Goal: Check status: Check status

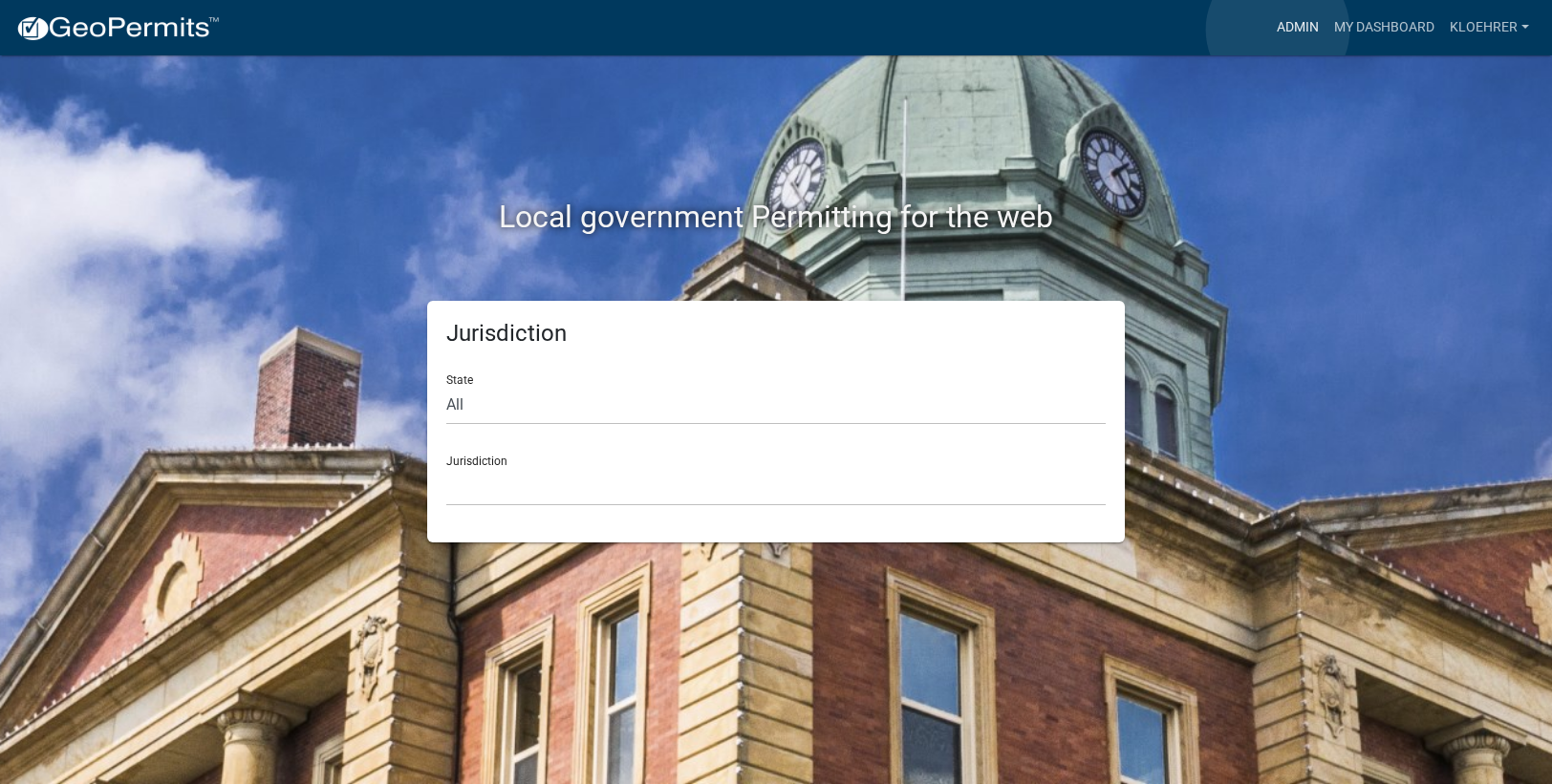
click at [1277, 30] on link "Admin" at bounding box center [1298, 28] width 58 height 36
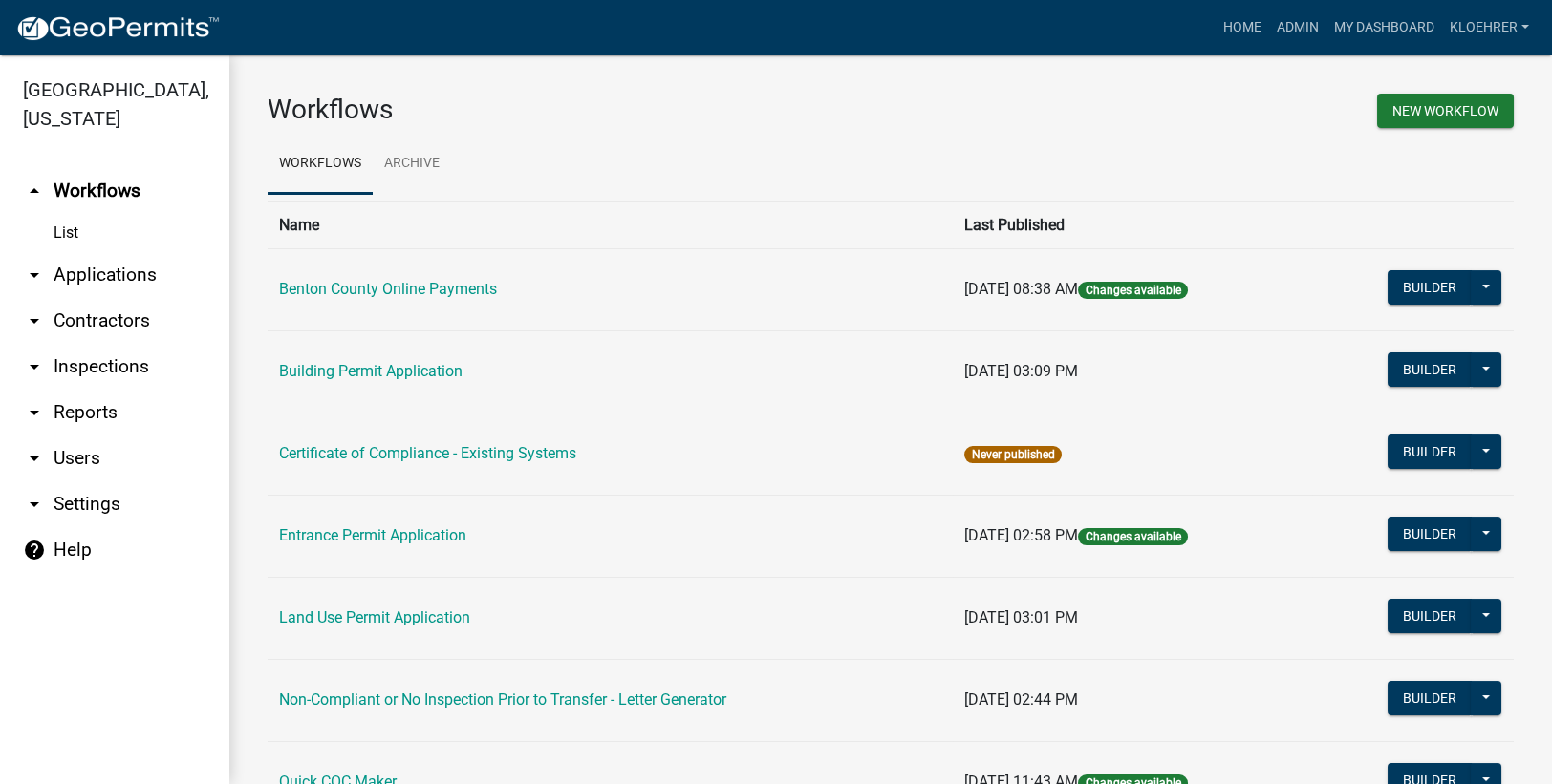
click at [136, 270] on link "arrow_drop_down Applications" at bounding box center [114, 275] width 229 height 46
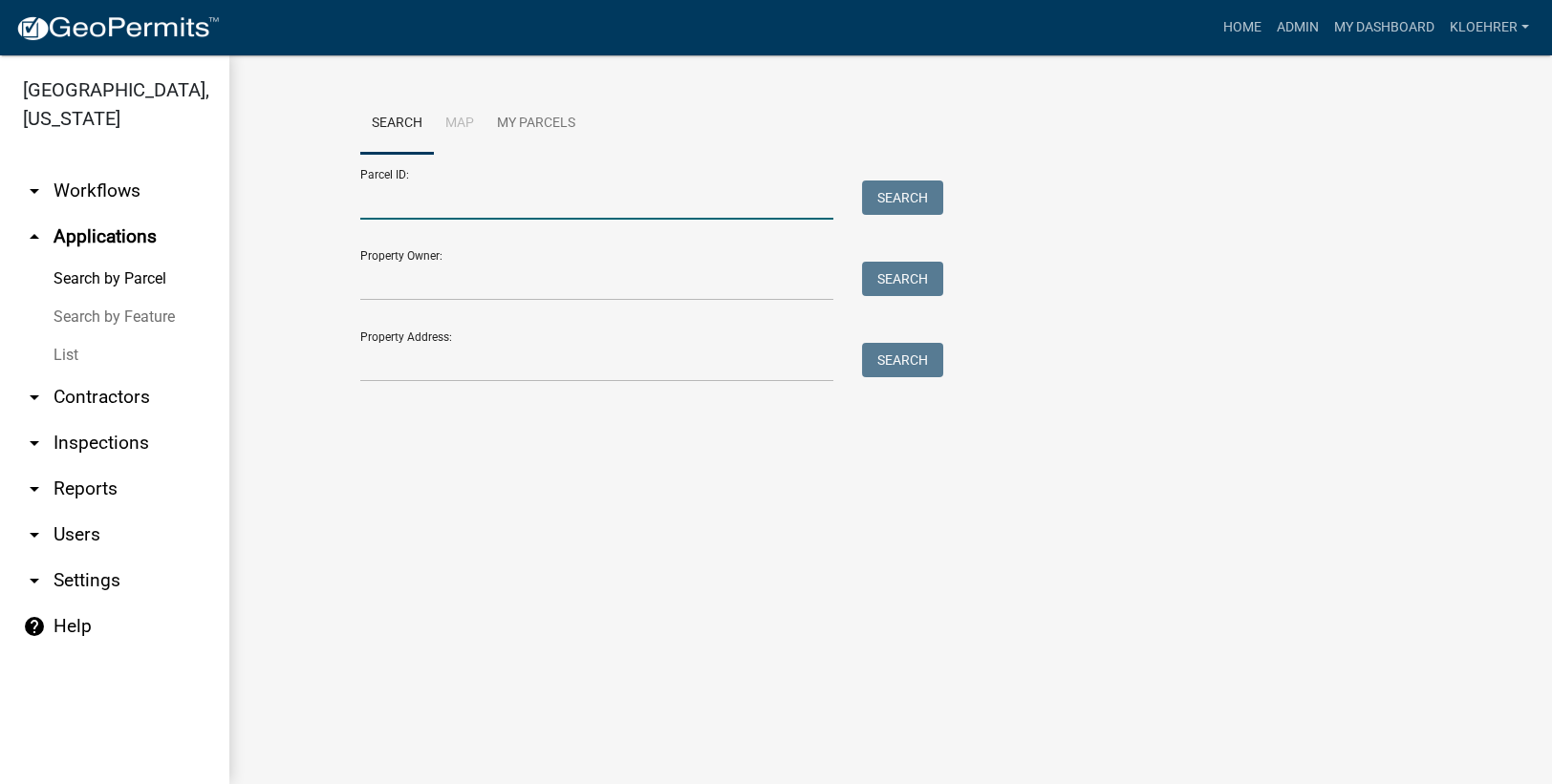
drag, startPoint x: 415, startPoint y: 203, endPoint x: 513, endPoint y: 193, distance: 98.5
click at [415, 203] on input "Parcel ID:" at bounding box center [596, 200] width 473 height 39
click at [460, 199] on input "010038301" at bounding box center [596, 200] width 473 height 39
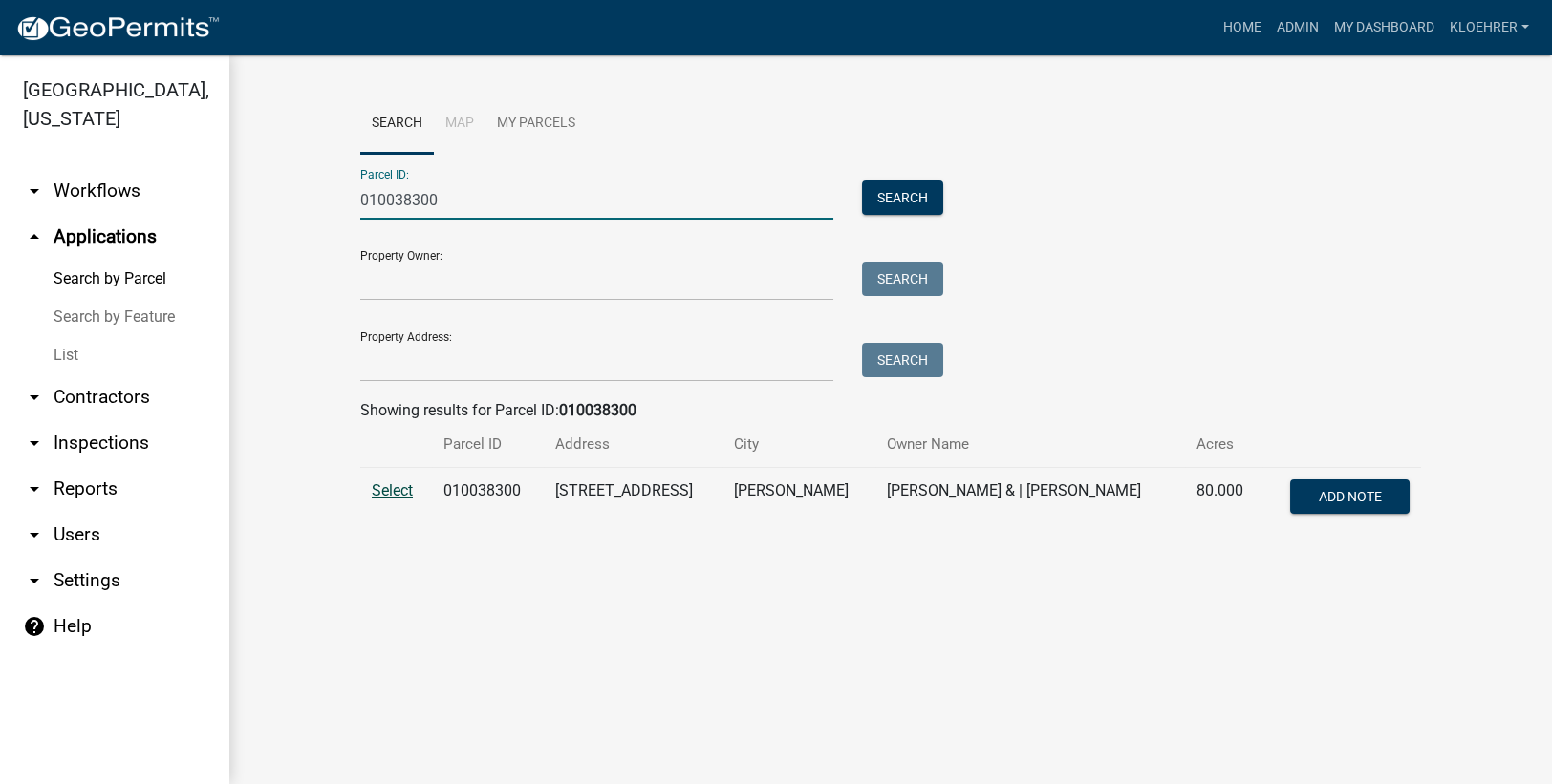
type input "010038300"
click at [381, 488] on span "Select" at bounding box center [392, 490] width 41 height 18
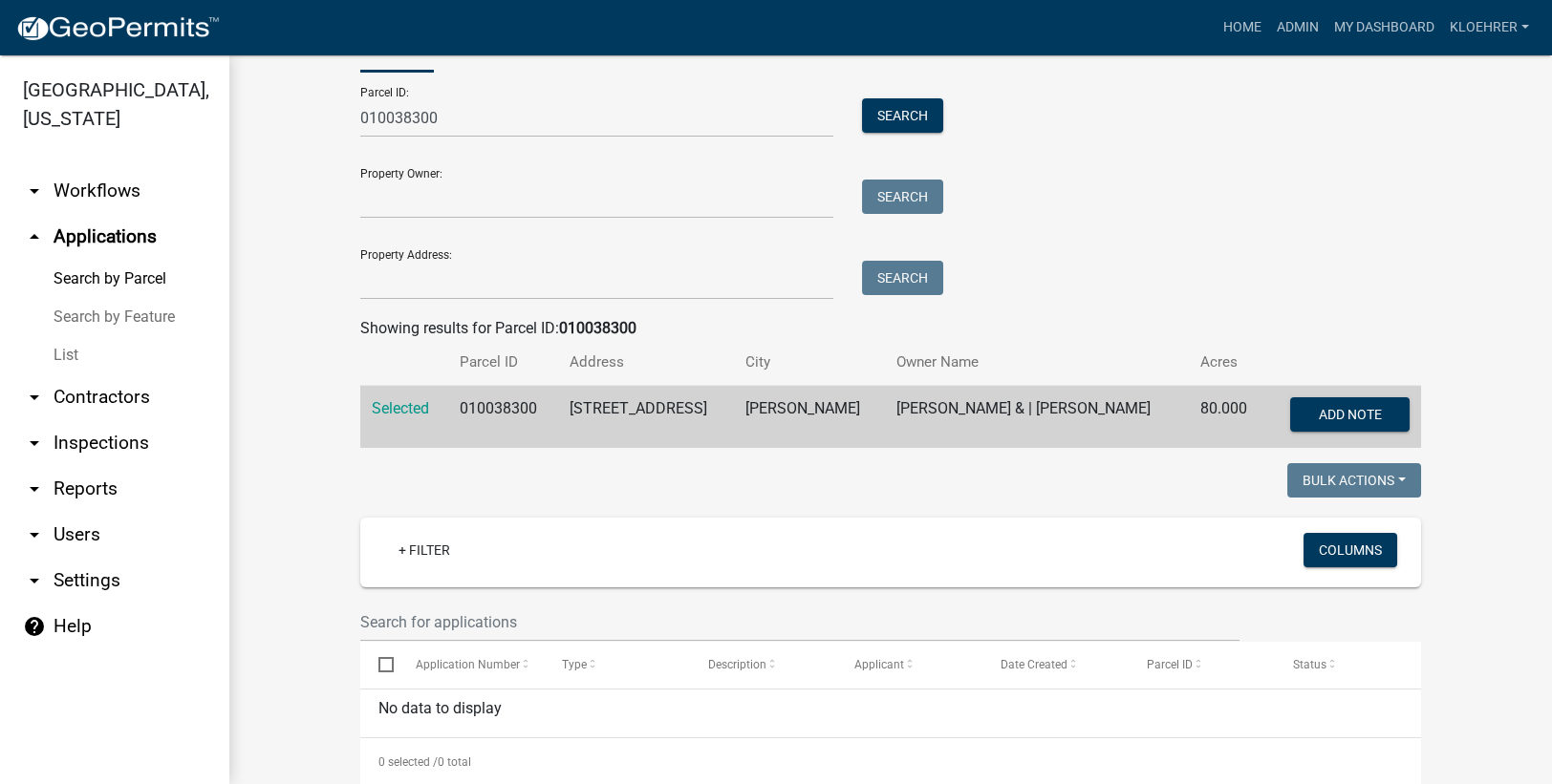
scroll to position [121, 0]
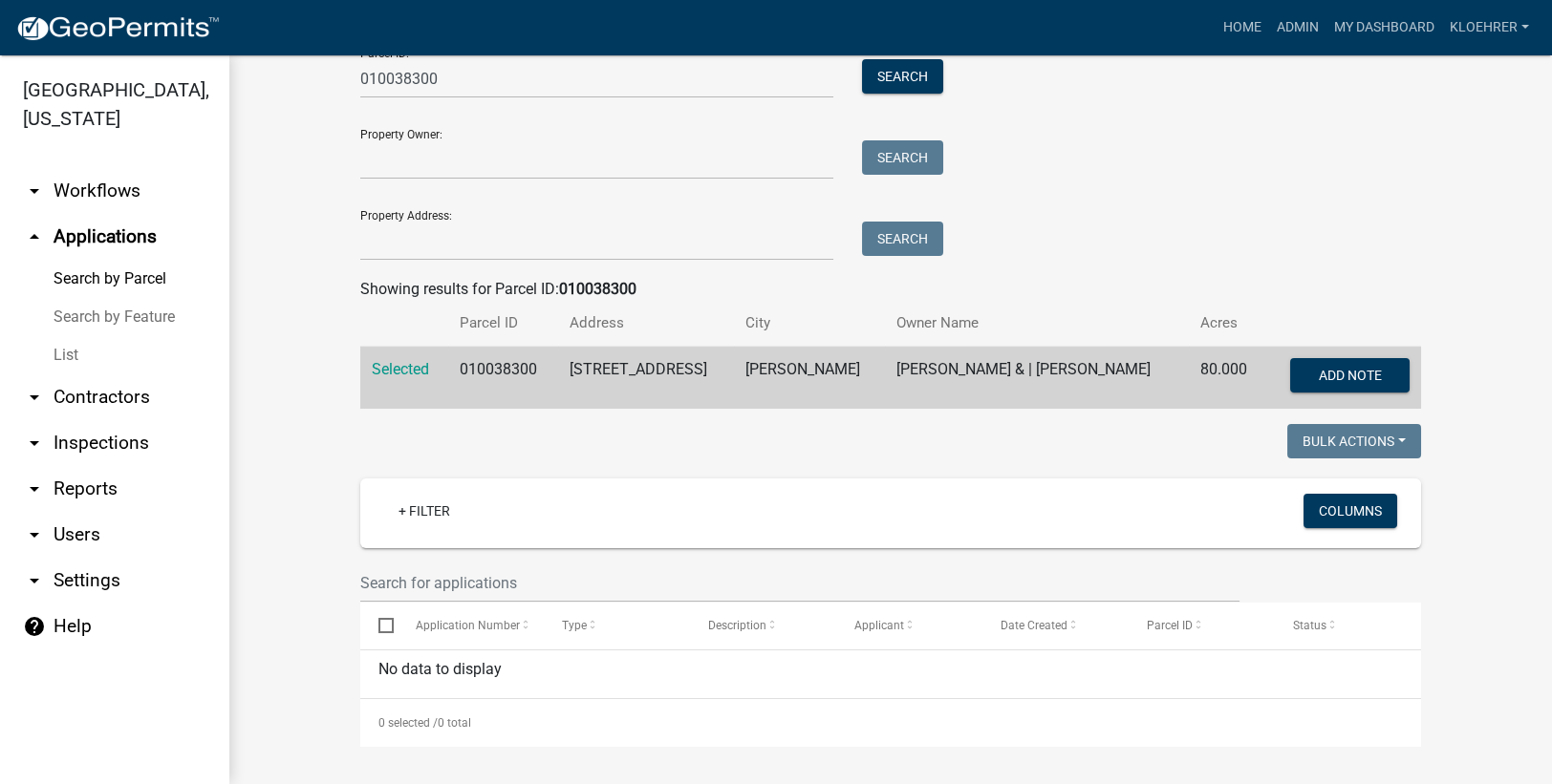
click at [95, 493] on link "arrow_drop_down Reports" at bounding box center [114, 489] width 229 height 46
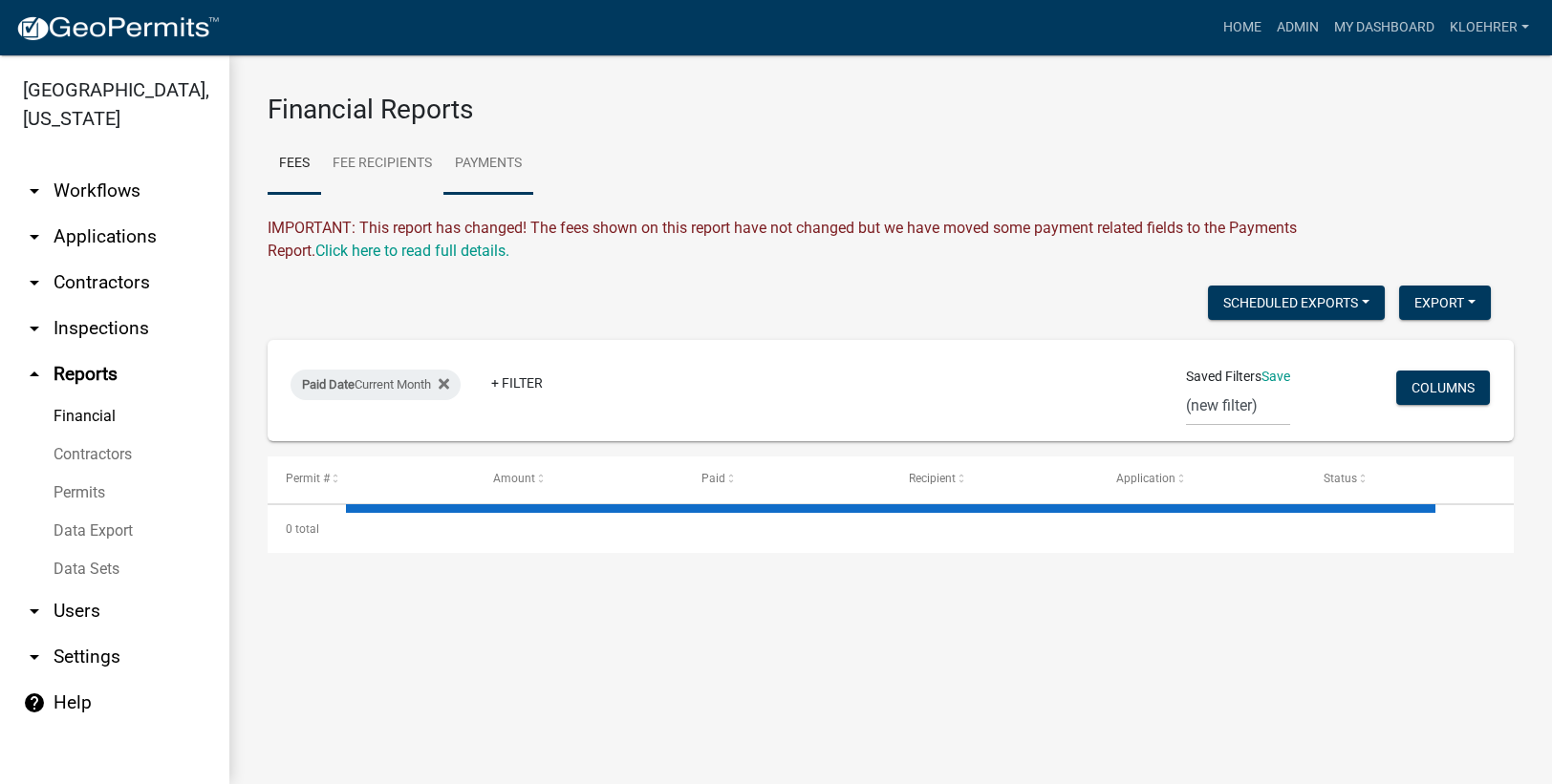
click at [508, 162] on link "Payments" at bounding box center [489, 164] width 90 height 61
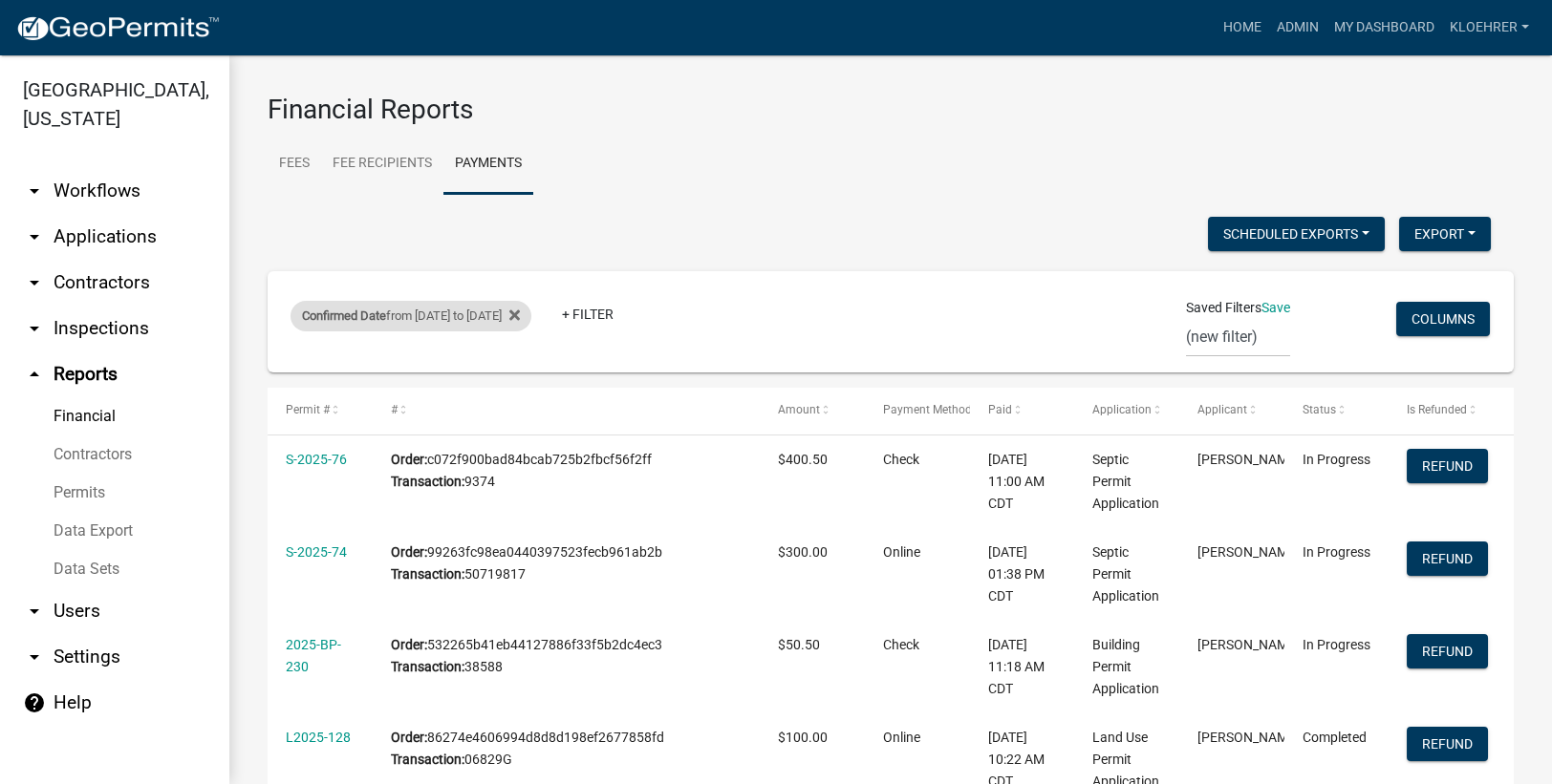
click at [483, 318] on div "Confirmed Date from [DATE] to [DATE]" at bounding box center [411, 317] width 241 height 31
select select "custom"
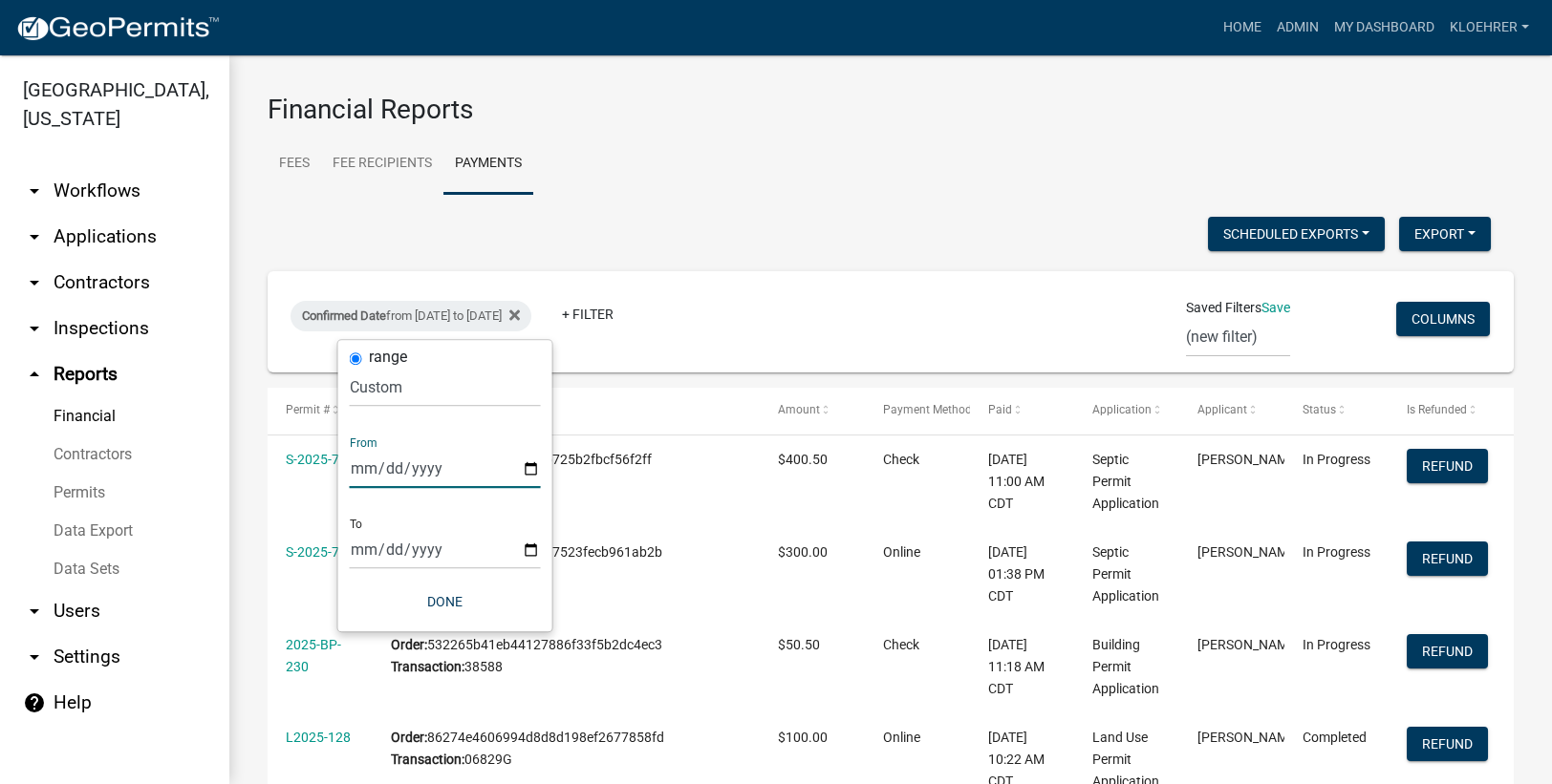
click at [384, 468] on input "[DATE]" at bounding box center [444, 468] width 191 height 39
type input "[DATE]"
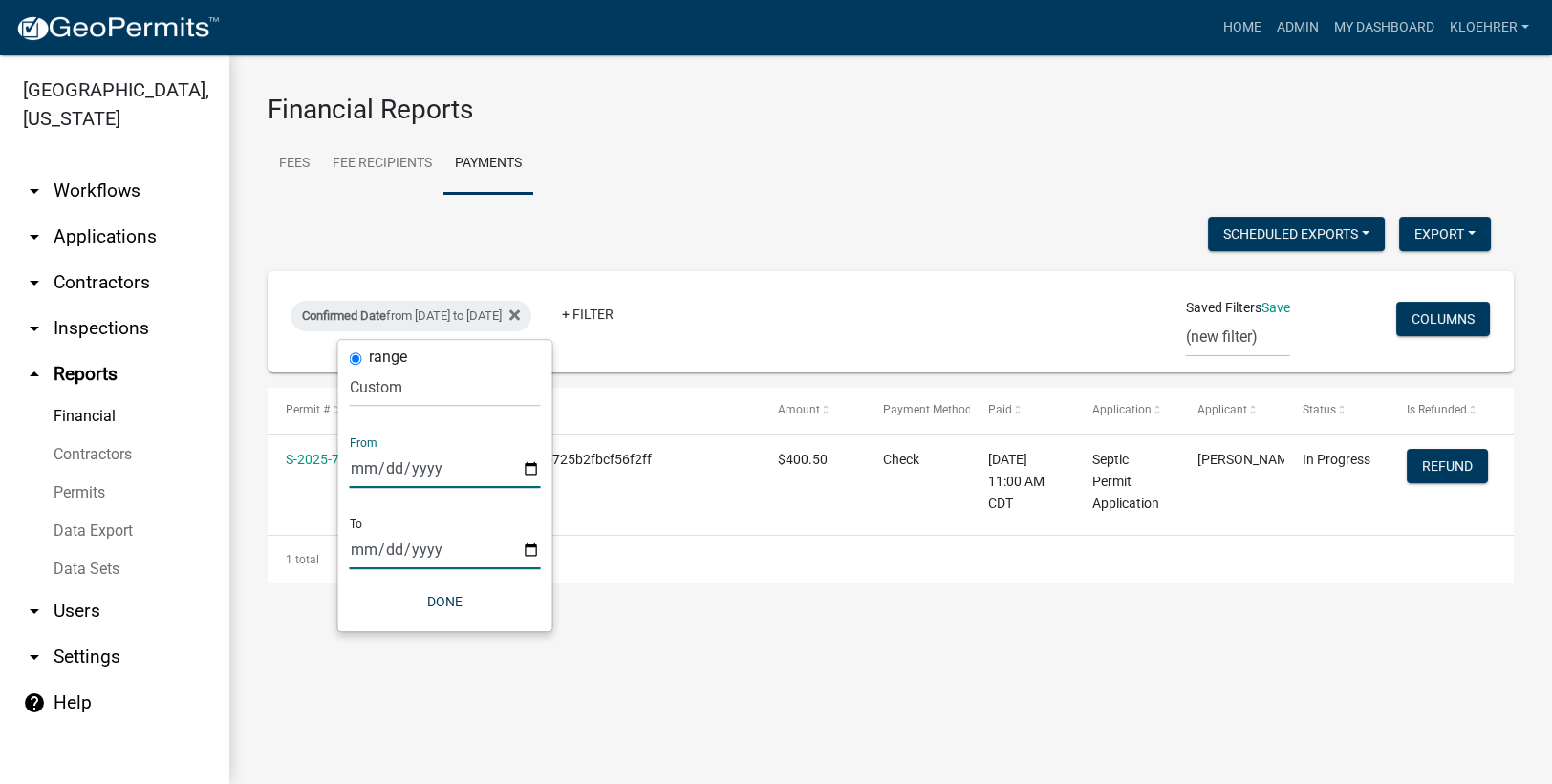
click at [383, 554] on input "[DATE]" at bounding box center [444, 550] width 191 height 39
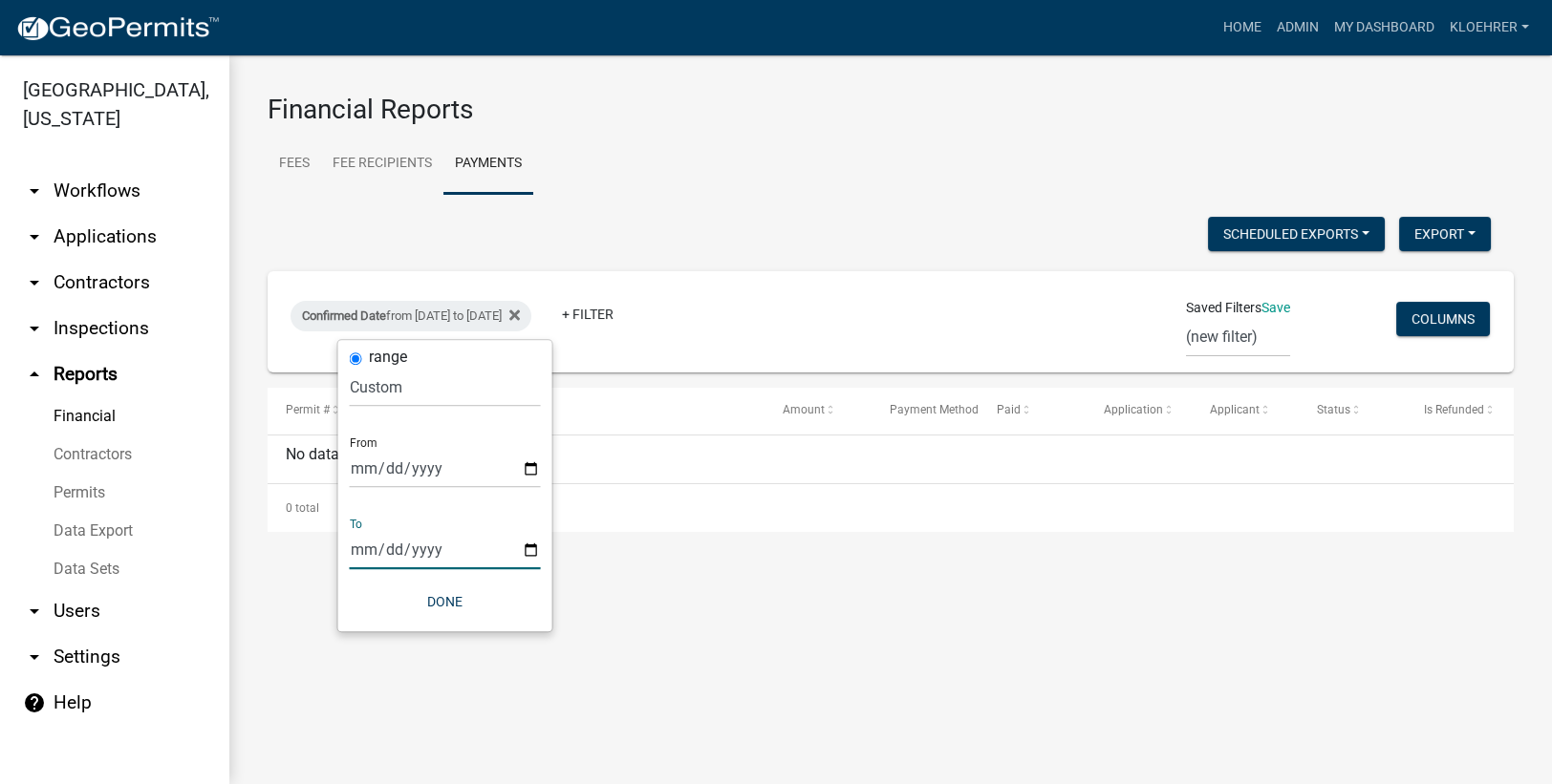
type input "[DATE]"
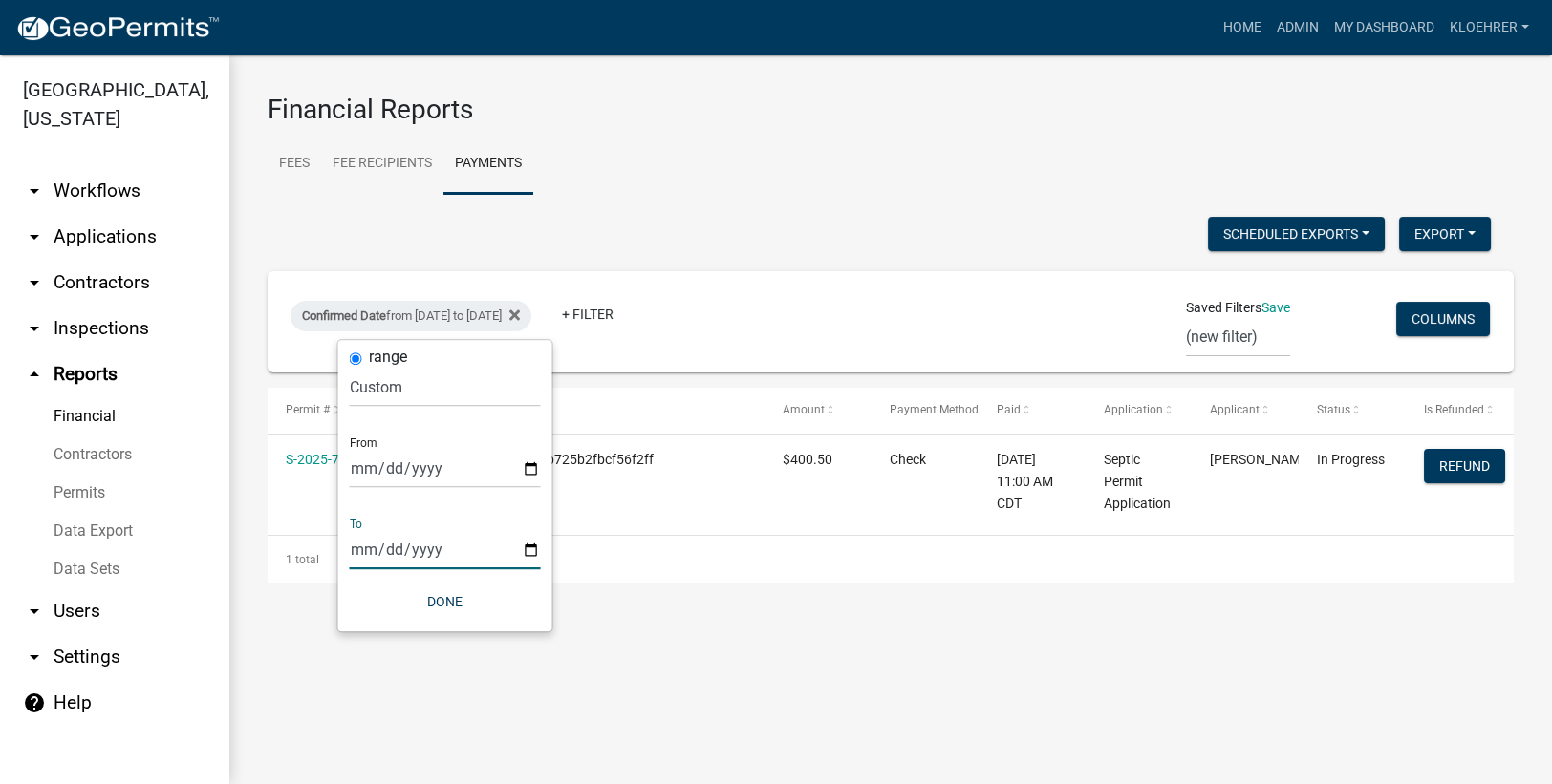
click at [803, 264] on div "Scheduled Exports + Create New Export Excel Format (.xlsx) CSV Format (.csv) Co…" at bounding box center [891, 400] width 1246 height 367
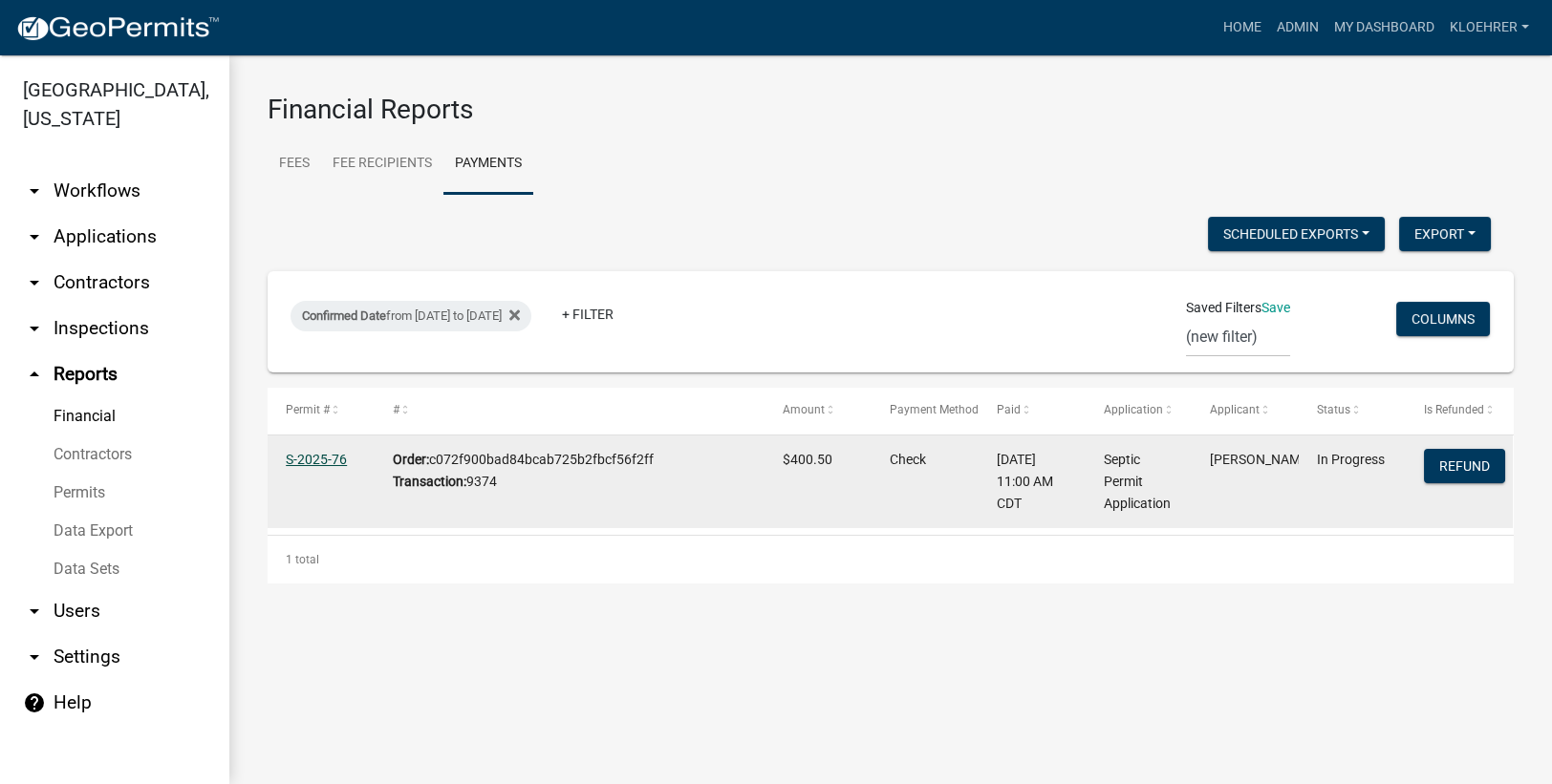
click at [311, 454] on link "S-2025-76" at bounding box center [317, 460] width 61 height 15
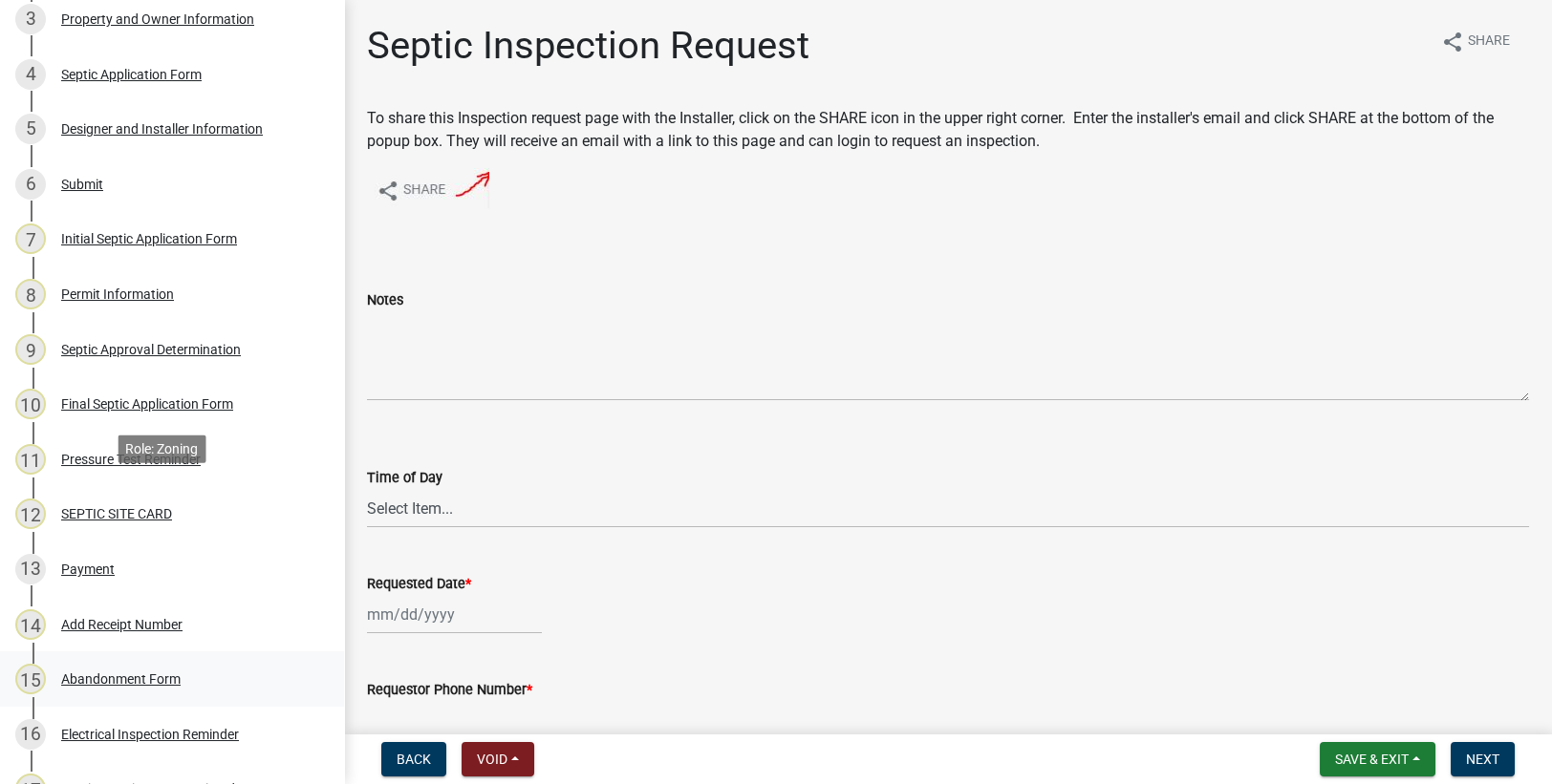
scroll to position [512, 0]
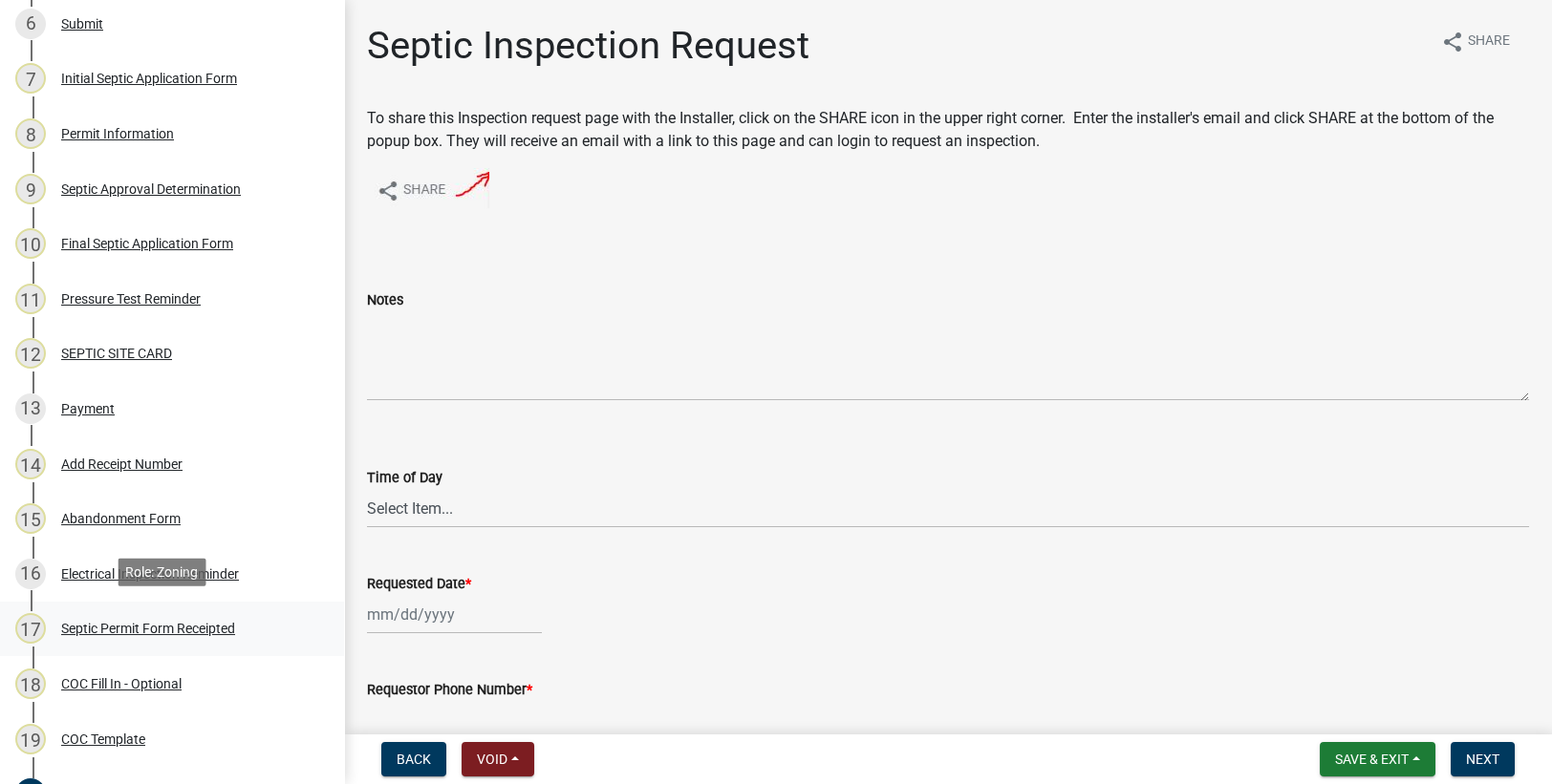
click at [148, 623] on div "Septic Permit Form Receipted" at bounding box center [148, 629] width 174 height 13
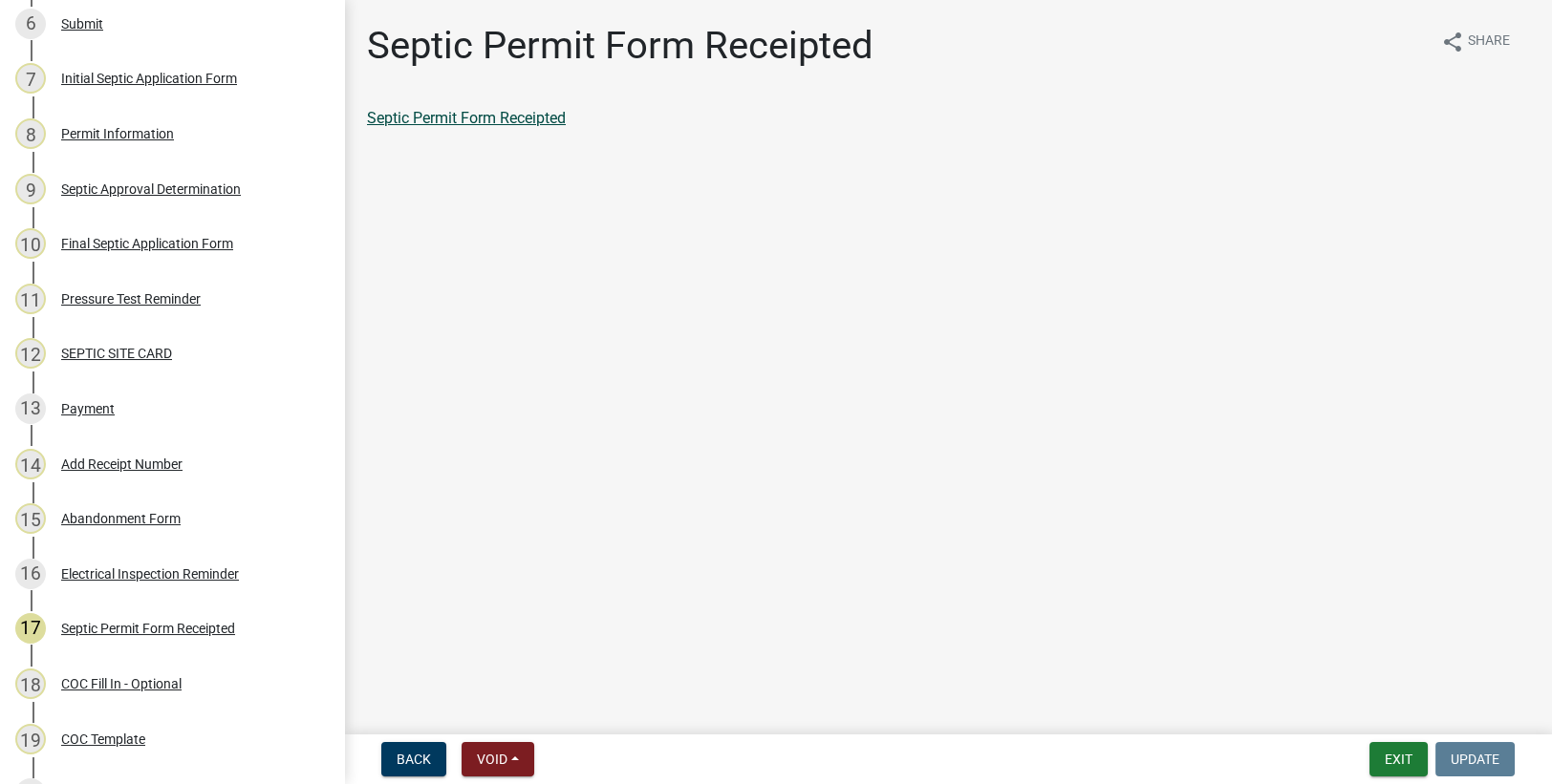
click at [523, 118] on link "Septic Permit Form Receipted" at bounding box center [466, 118] width 199 height 18
click at [1393, 762] on button "Exit" at bounding box center [1398, 760] width 59 height 35
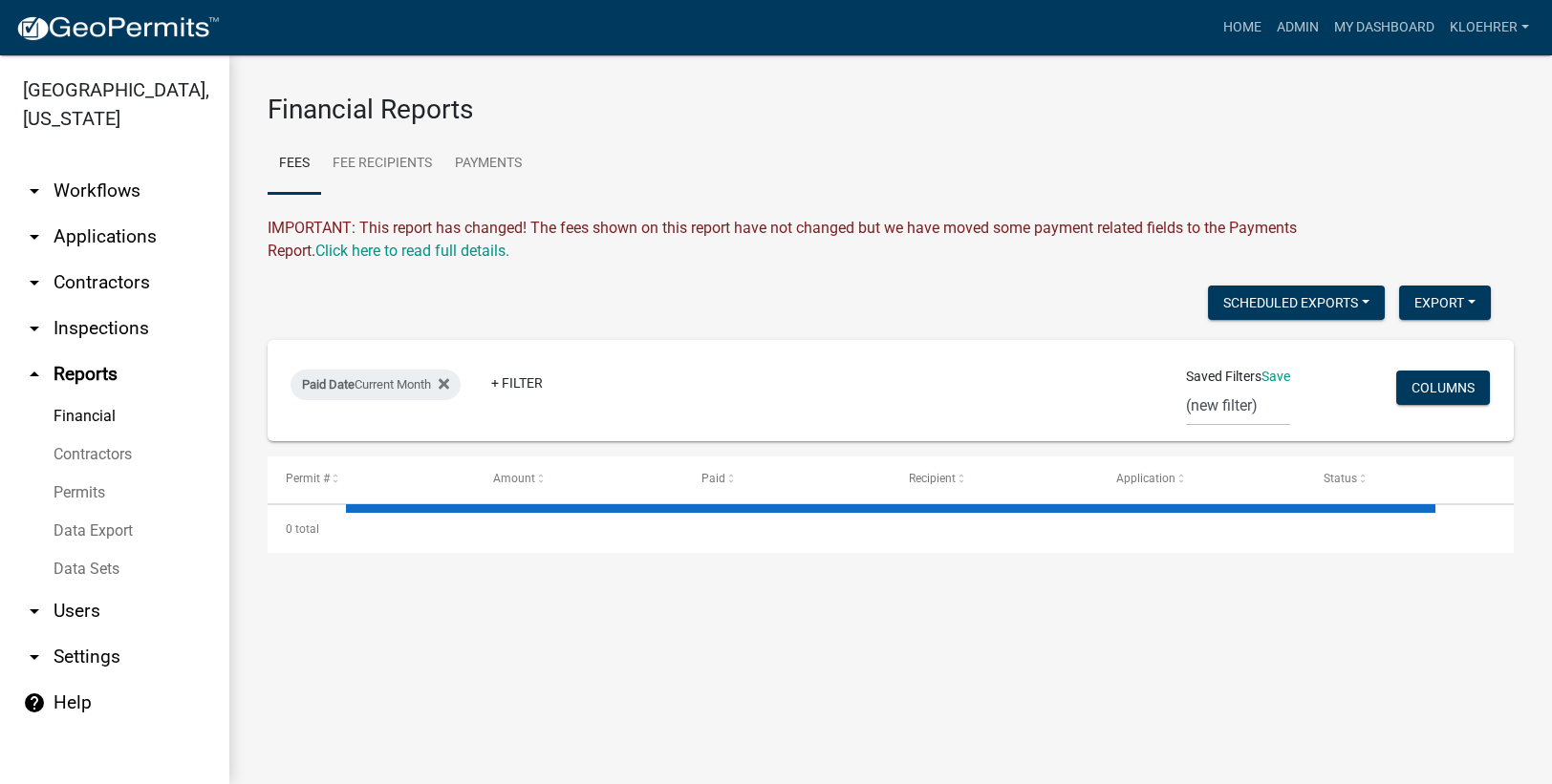
click at [128, 236] on link "arrow_drop_down Applications" at bounding box center [114, 237] width 229 height 46
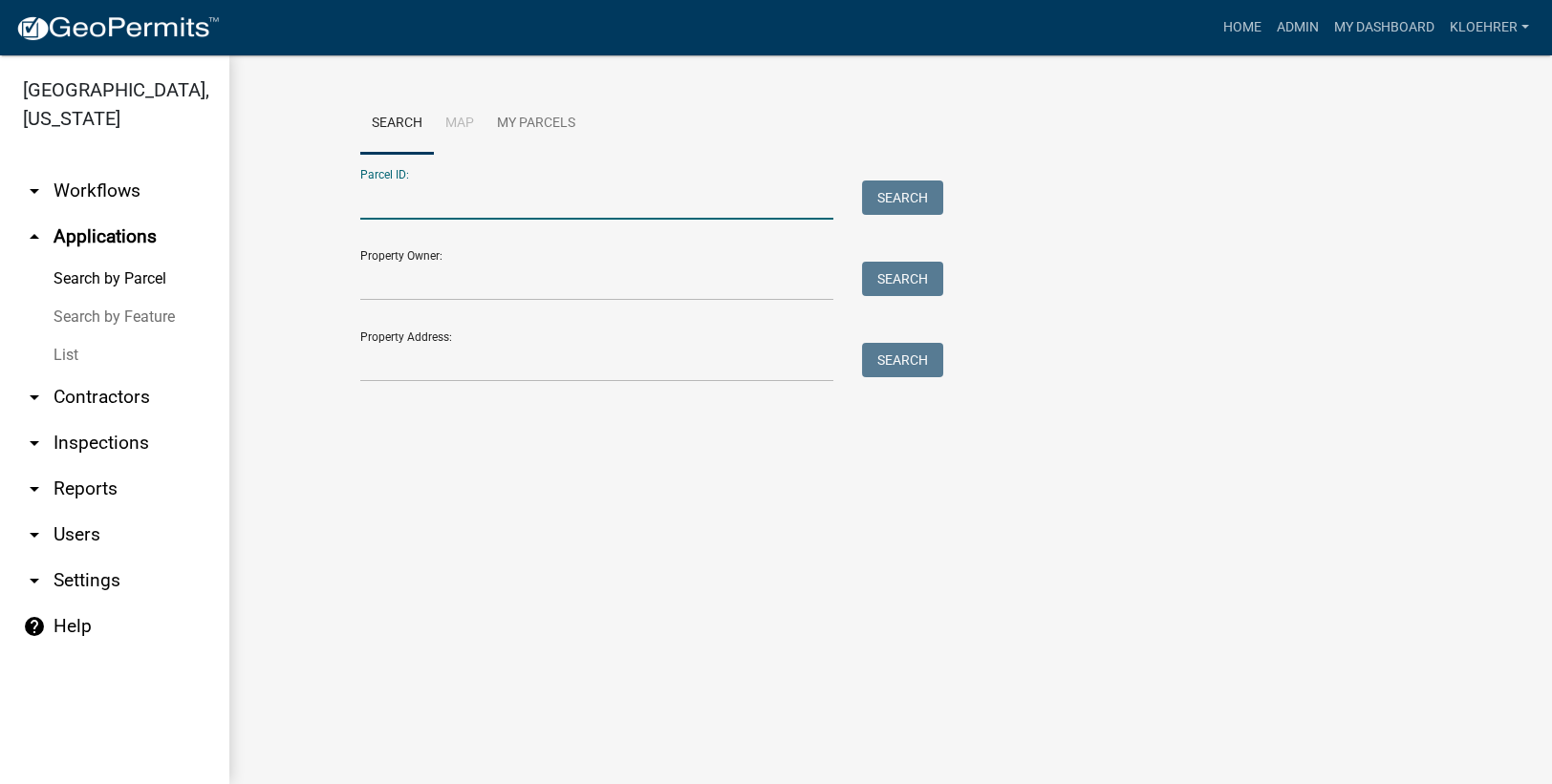
click at [381, 202] on input "Parcel ID:" at bounding box center [596, 200] width 473 height 39
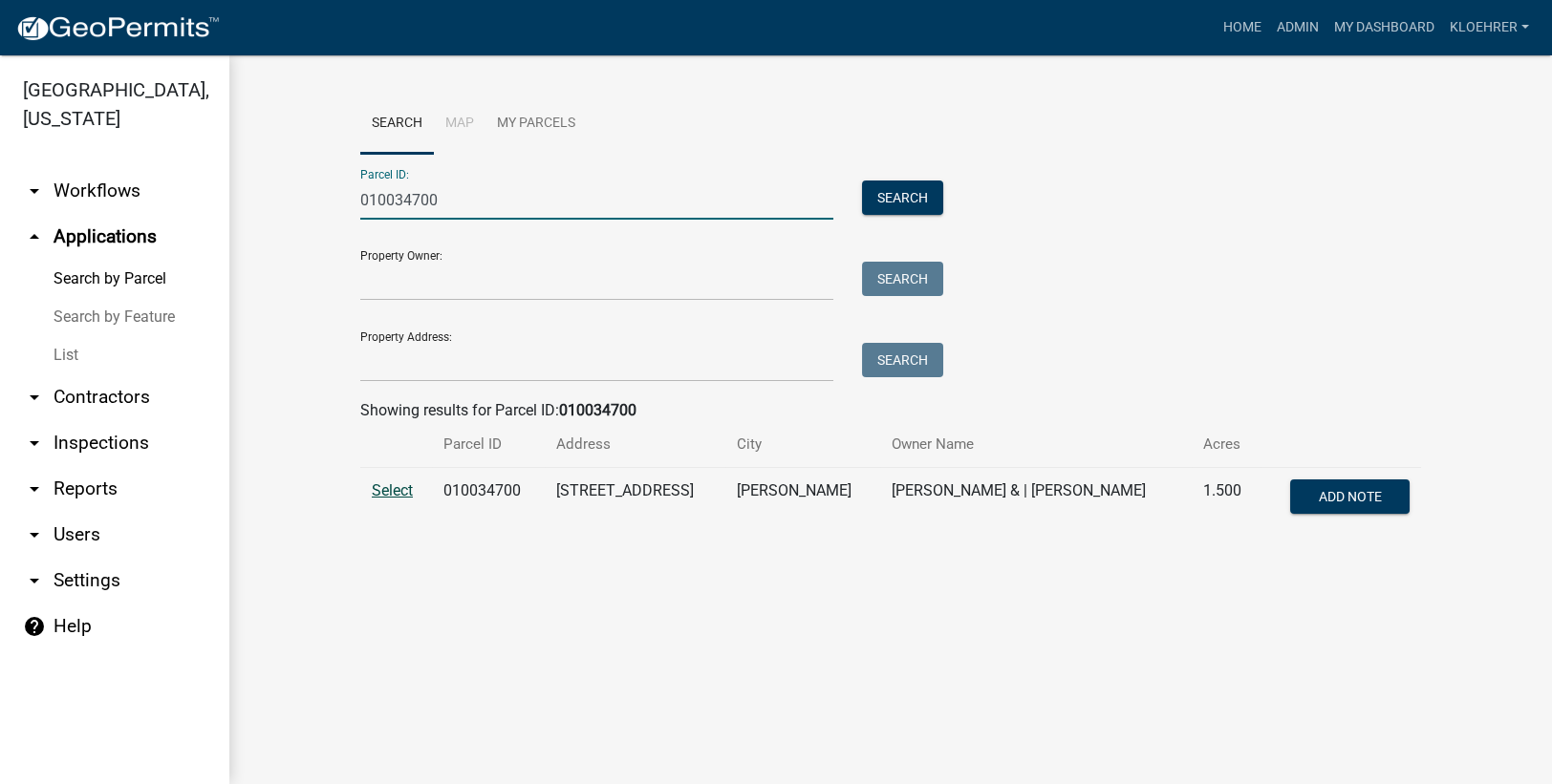
type input "010034700"
click at [394, 483] on span "Select" at bounding box center [392, 490] width 41 height 18
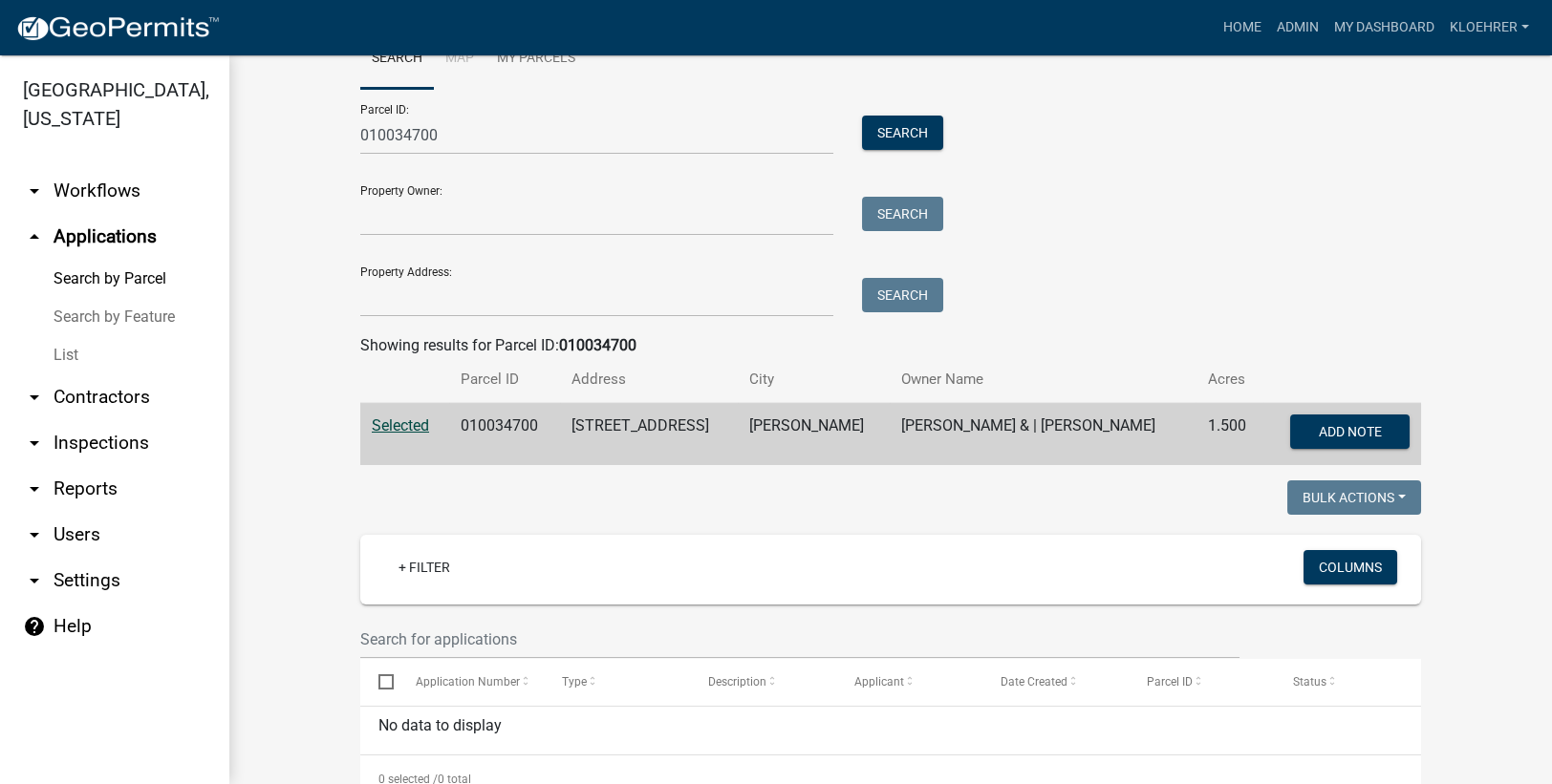
scroll to position [121, 0]
